Goal: Use online tool/utility: Use online tool/utility

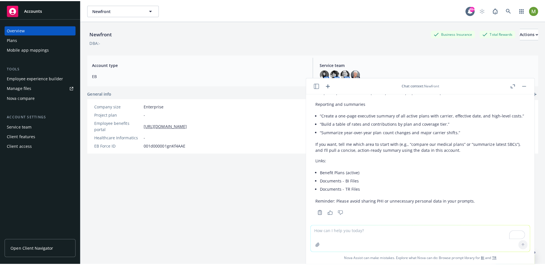
scroll to position [519, 0]
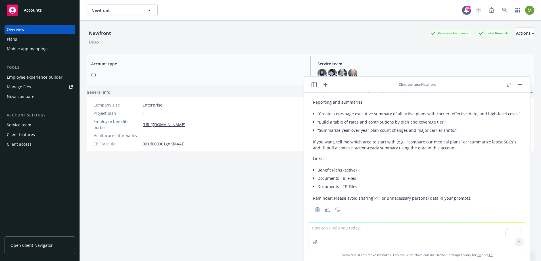
click at [326, 84] on icon "button" at bounding box center [325, 85] width 4 height 4
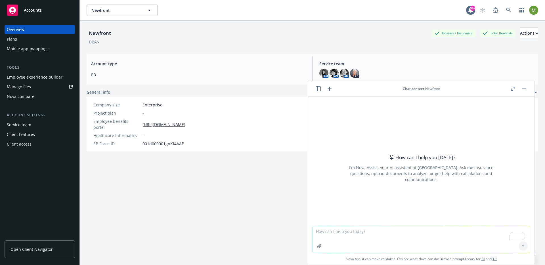
type textarea "Create a list of questions you can answer about the general information for thi…"
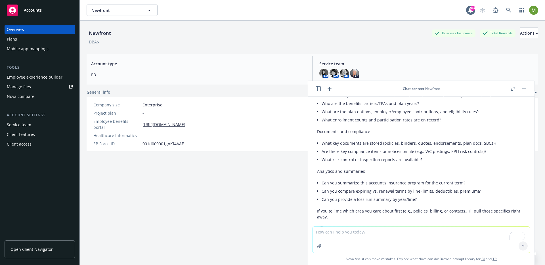
scroll to position [467, 0]
